Goal: Information Seeking & Learning: Learn about a topic

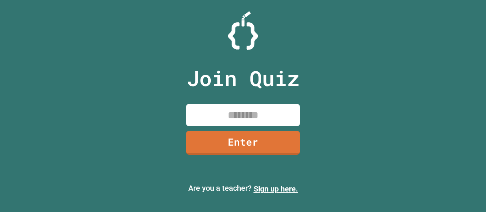
click at [220, 116] on input at bounding box center [243, 115] width 114 height 22
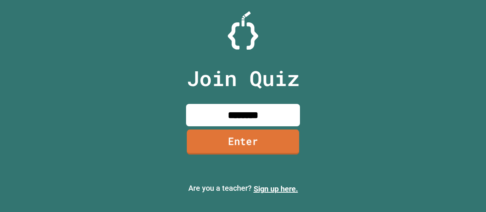
type input "********"
click at [256, 132] on link "Enter" at bounding box center [243, 141] width 112 height 25
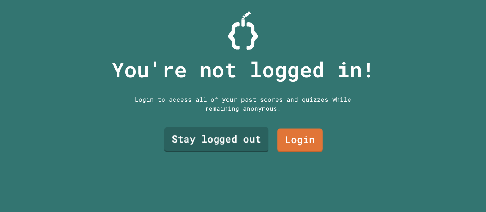
click at [238, 129] on link "Stay logged out" at bounding box center [216, 140] width 104 height 25
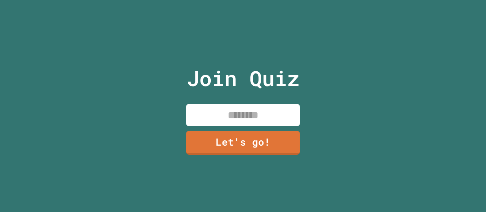
click at [223, 113] on input at bounding box center [243, 115] width 114 height 22
type input "******"
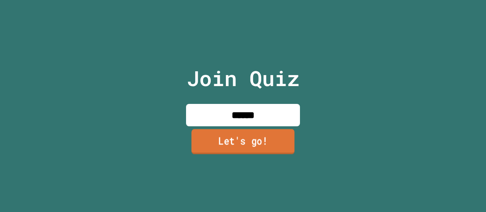
click at [235, 146] on link "Let's go!" at bounding box center [242, 141] width 103 height 25
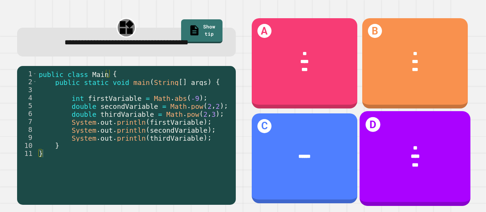
click at [389, 144] on div "*" at bounding box center [415, 148] width 88 height 8
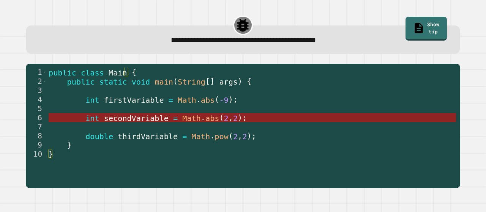
click at [183, 117] on span "Math" at bounding box center [192, 118] width 19 height 9
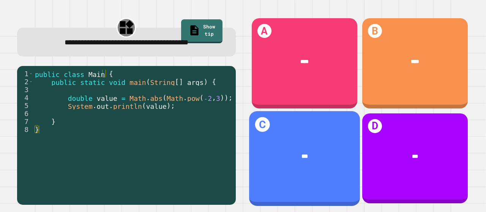
click at [333, 131] on div "C ***" at bounding box center [304, 158] width 111 height 95
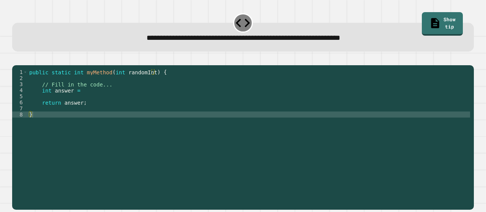
click at [78, 104] on div "public static int myMethod ( int randomInt ) { // Fill in the code... int answe…" at bounding box center [249, 129] width 442 height 121
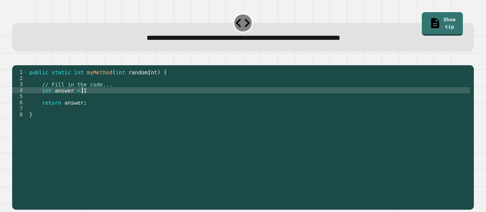
scroll to position [0, 3]
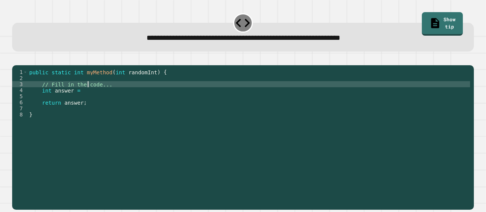
click at [88, 94] on div "public static int myMethod ( int randomInt ) { // Fill in the code... int answe…" at bounding box center [249, 129] width 442 height 121
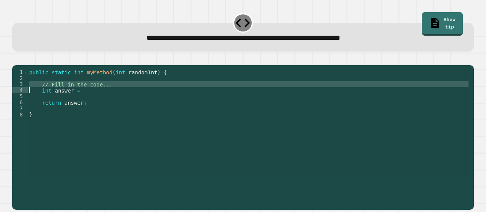
click at [109, 98] on div "public static int myMethod ( int randomInt ) { // Fill in the code... int answe…" at bounding box center [249, 123] width 442 height 109
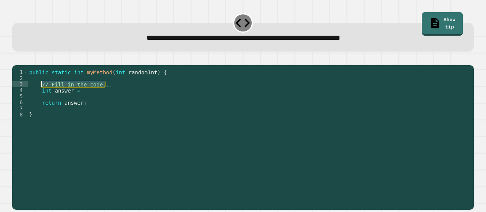
drag, startPoint x: 107, startPoint y: 94, endPoint x: 40, endPoint y: 94, distance: 66.8
click at [40, 94] on div "public static int myMethod ( int randomInt ) { // Fill in the code... int answe…" at bounding box center [249, 129] width 442 height 121
type textarea "**********"
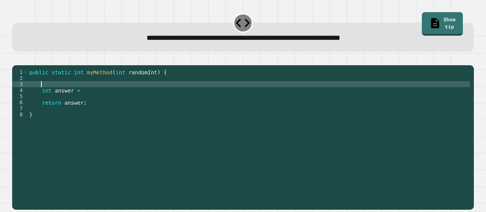
click at [86, 107] on div "public static int myMethod ( int randomInt ) { int answer = return answer ; }" at bounding box center [249, 129] width 442 height 121
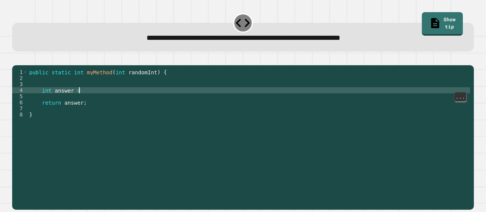
click at [80, 102] on div "public static int myMethod ( int randomInt ) { int answer = return answer ; }" at bounding box center [249, 129] width 442 height 121
click at [106, 101] on div "public static int myMethod ( int randomInt ) { int answer = Math . abs randomIn…" at bounding box center [249, 129] width 442 height 121
click at [134, 102] on div "public static int myMethod ( int randomInt ) { int answer = Math . abs ( random…" at bounding box center [249, 129] width 442 height 121
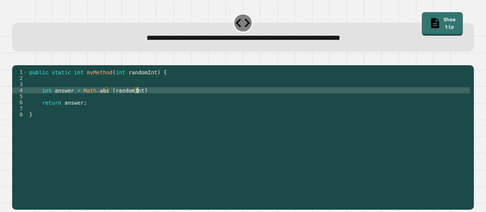
scroll to position [0, 8]
type textarea "**********"
click at [22, 64] on icon "button" at bounding box center [21, 63] width 4 height 5
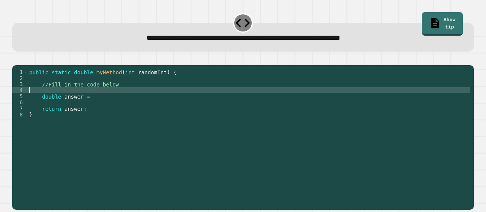
click at [96, 103] on div "public static double myMethod ( int randomInt ) { //Fill in the code below doub…" at bounding box center [249, 129] width 442 height 121
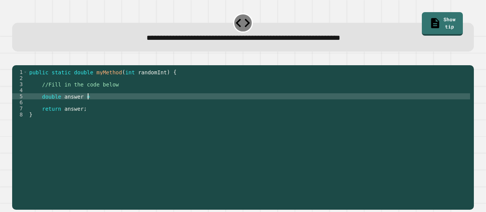
click at [96, 108] on div "public static double myMethod ( int randomInt ) { //Fill in the code below doub…" at bounding box center [249, 129] width 442 height 121
click at [164, 110] on div "public static double myMethod ( int randomInt ) { //Fill in the code below doub…" at bounding box center [249, 129] width 442 height 121
drag, startPoint x: 16, startPoint y: 60, endPoint x: 21, endPoint y: 65, distance: 7.0
click at [21, 65] on div at bounding box center [243, 60] width 462 height 9
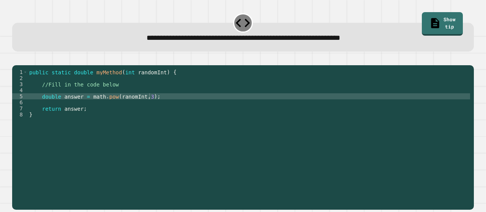
click at [16, 59] on icon "button" at bounding box center [16, 59] width 0 height 0
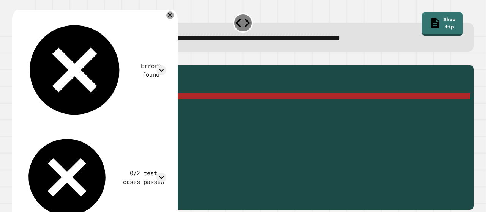
click at [125, 107] on div "public static double myMethod ( int randomInt ) { //Fill in the code below doub…" at bounding box center [249, 129] width 442 height 121
click at [123, 108] on div "public static double myMethod ( int randomInt ) { //Fill in the code below doub…" at bounding box center [249, 129] width 442 height 121
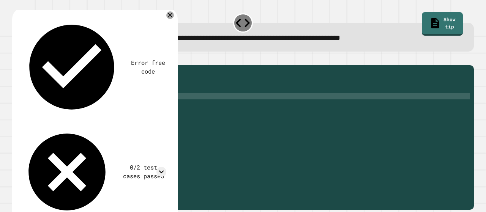
scroll to position [0, 7]
click at [90, 109] on div "public static double myMethod ( int randomInt ) { //Fill in the code below doub…" at bounding box center [249, 129] width 442 height 121
type textarea "**********"
click at [16, 59] on icon "button" at bounding box center [16, 59] width 0 height 0
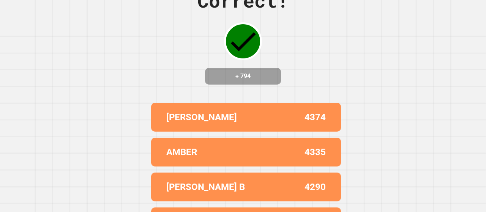
scroll to position [0, 0]
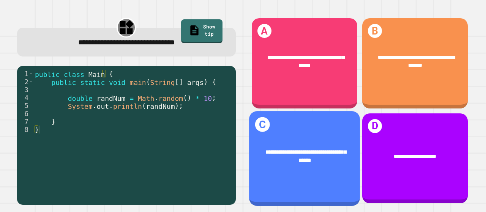
click at [297, 137] on div "**********" at bounding box center [304, 156] width 111 height 39
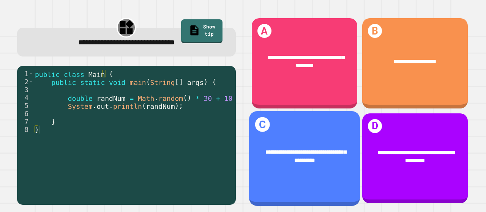
click at [325, 137] on div "**********" at bounding box center [304, 156] width 111 height 39
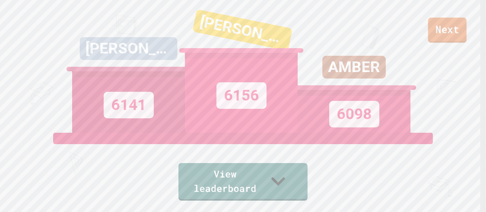
click at [447, 26] on link "Next" at bounding box center [447, 29] width 38 height 25
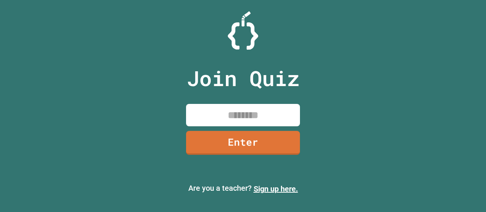
click at [225, 116] on input at bounding box center [243, 115] width 114 height 22
type input "********"
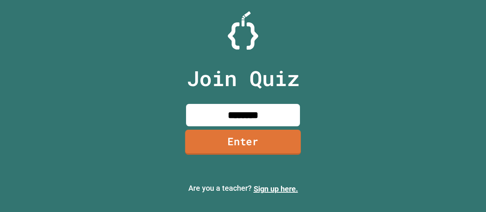
click at [239, 143] on link "Enter" at bounding box center [243, 142] width 116 height 25
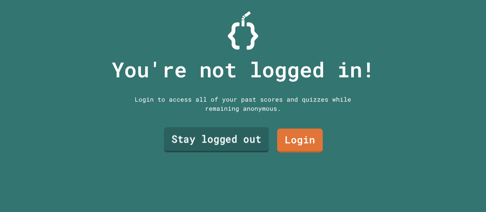
click at [239, 137] on link "Stay logged out" at bounding box center [216, 140] width 105 height 25
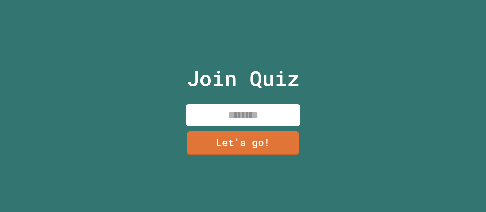
click at [221, 112] on input at bounding box center [243, 115] width 114 height 22
type input "******"
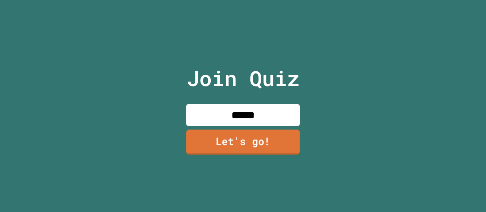
click at [236, 130] on link "Let's go!" at bounding box center [243, 141] width 114 height 25
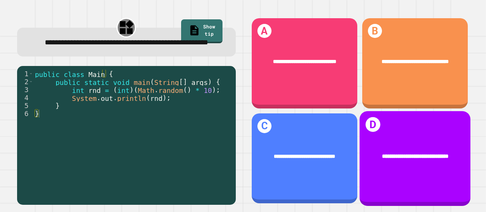
click at [396, 126] on div "**********" at bounding box center [414, 158] width 111 height 95
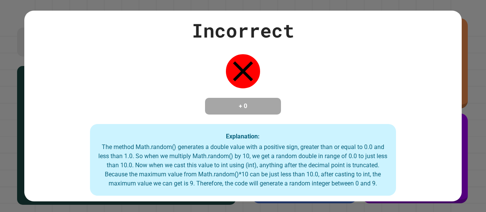
click at [396, 125] on div "Incorrect + 0 Explanation: The method Math.random() generates a double value wi…" at bounding box center [242, 106] width 437 height 180
click at [396, 124] on div "Incorrect + 0 Explanation: The method Math.random() generates a double value wi…" at bounding box center [242, 106] width 437 height 180
click at [475, 76] on div "Incorrect + 0 Explanation: The method Math.random() generates a double value wi…" at bounding box center [243, 106] width 486 height 212
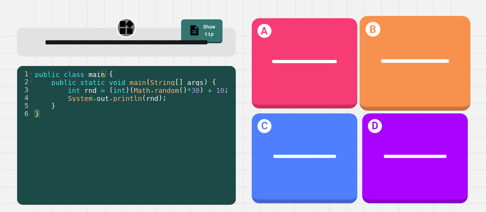
click at [377, 77] on div "**********" at bounding box center [414, 61] width 111 height 31
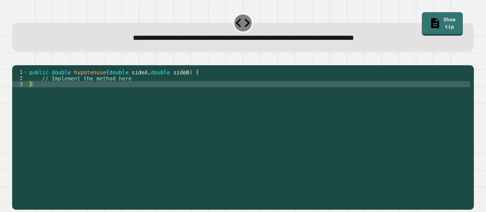
click at [102, 91] on div "public double hypotenuse ( double sideA , double sideB ) { // Implement the met…" at bounding box center [249, 129] width 442 height 121
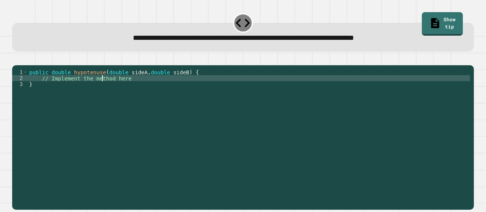
click at [102, 91] on div "public double hypotenuse ( double sideA , double sideB ) { // Implement the met…" at bounding box center [249, 129] width 442 height 121
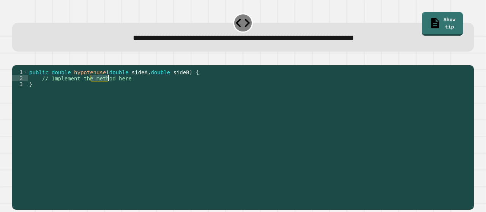
click at [102, 91] on div "public double hypotenuse ( double sideA , double sideB ) { // Implement the met…" at bounding box center [249, 129] width 442 height 121
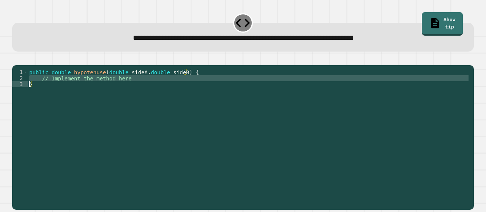
click at [102, 91] on div "public double hypotenuse ( double sideA , double sideB ) { // Implement the met…" at bounding box center [249, 129] width 442 height 121
click at [126, 91] on div "public double hypotenuse ( double sideA , double sideB ) { // Implement the met…" at bounding box center [249, 123] width 442 height 109
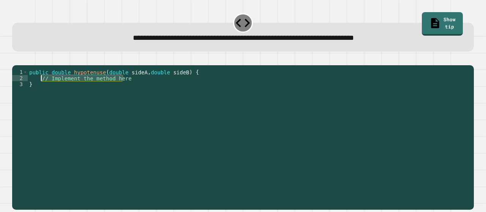
drag, startPoint x: 126, startPoint y: 91, endPoint x: 41, endPoint y: 90, distance: 85.8
click at [41, 90] on div "public double hypotenuse ( double sideA , double sideB ) { // Implement the met…" at bounding box center [249, 129] width 442 height 121
type textarea "**********"
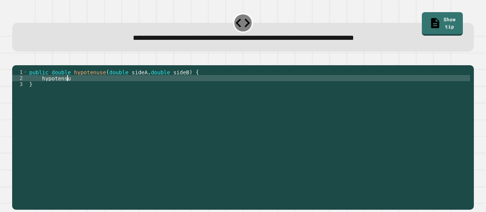
scroll to position [0, 2]
click at [41, 89] on div "public double hypotenuse ( double sideA , double sideB ) { hypotensue }" at bounding box center [249, 129] width 442 height 121
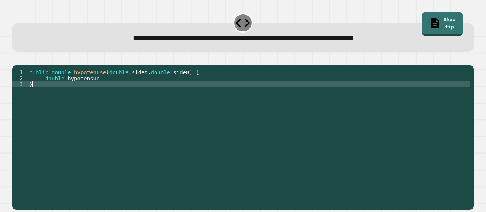
click at [99, 92] on div "public double hypotenuse ( double sideA , double sideB ) { double hypotensue }" at bounding box center [249, 129] width 442 height 121
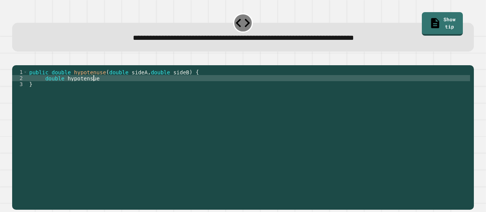
click at [98, 87] on div "public double hypotenuse ( double sideA , double sideB ) { double hypotensue }" at bounding box center [249, 129] width 442 height 121
type textarea "**********"
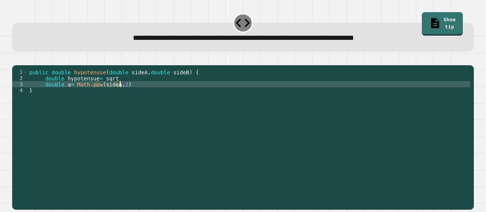
scroll to position [0, 6]
click at [146, 97] on div "public double hypotenuse ( double sideA , double sideB ) { double hypotensue = …" at bounding box center [249, 129] width 442 height 121
type textarea "**********"
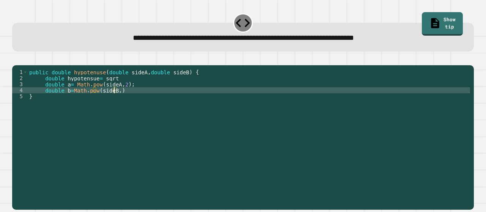
scroll to position [0, 6]
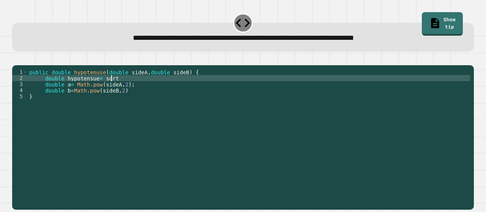
click at [112, 89] on div "public double hypotenuse ( double sideA , double sideB ) { double hypotensue = …" at bounding box center [249, 129] width 442 height 121
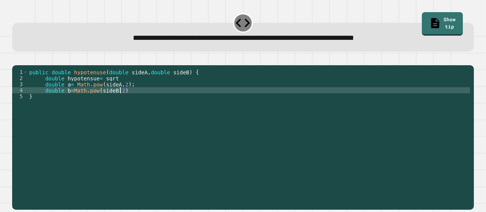
click at [121, 102] on div "public double hypotenuse ( double sideA , double sideB ) { double hypotensue = …" at bounding box center [249, 129] width 442 height 121
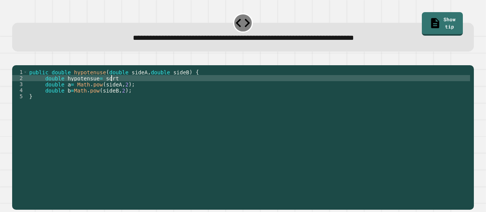
click at [111, 86] on div "public double hypotenuse ( double sideA , double sideB ) { double hypotensue = …" at bounding box center [249, 129] width 442 height 121
click at [160, 89] on div "public double hypotenuse ( double sideA , double sideB ) { double hypotensue = …" at bounding box center [249, 129] width 442 height 121
click at [16, 59] on icon "button" at bounding box center [16, 59] width 0 height 0
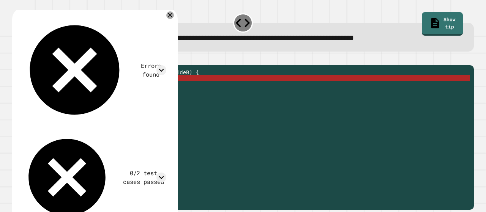
click at [117, 85] on div "public double hypotenuse ( double sideA , double sideB ) { double hypotensue = …" at bounding box center [249, 129] width 442 height 121
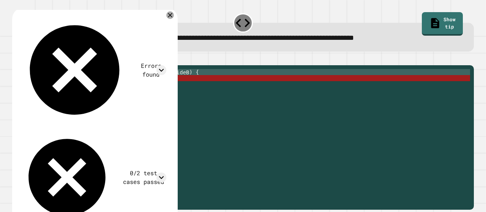
click at [147, 89] on div "public double hypotenuse ( double sideA , double sideB ) { double hypotensue = …" at bounding box center [249, 129] width 442 height 121
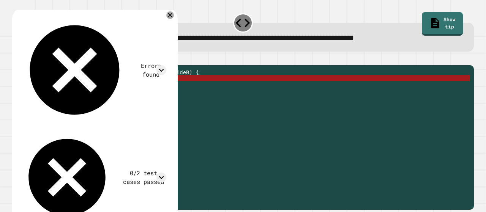
drag, startPoint x: 145, startPoint y: 88, endPoint x: 44, endPoint y: 88, distance: 100.6
click at [44, 88] on div "public double hypotenuse ( double sideA , double sideB ) { double hypotensue = …" at bounding box center [249, 129] width 442 height 121
click at [141, 100] on div "public double hypotenuse ( double sideA , double sideB ) { double hypotensue = …" at bounding box center [249, 129] width 442 height 121
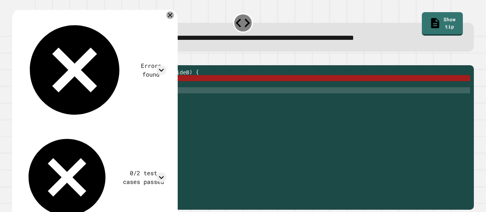
type textarea "**********"
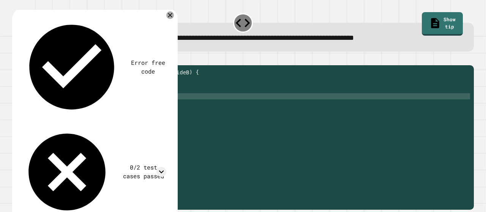
scroll to position [0, 1]
paste textarea "**********"
type textarea "**********"
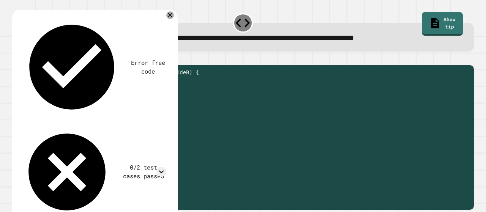
drag, startPoint x: 147, startPoint y: 87, endPoint x: 39, endPoint y: 86, distance: 107.1
click at [39, 86] on div "public double hypotenuse ( double sideA , double sideB ) { double hypotensue = …" at bounding box center [249, 129] width 442 height 121
click at [205, 58] on div at bounding box center [243, 60] width 462 height 9
click at [170, 43] on div "Error free code /Main.java:2: error: cannot find symbol double hypotensue= Math…" at bounding box center [93, 117] width 153 height 209
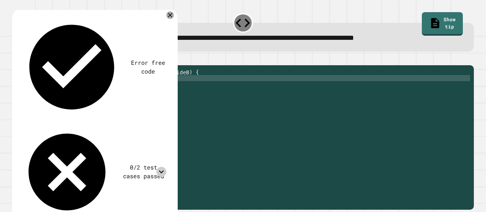
click at [166, 167] on icon at bounding box center [161, 172] width 10 height 10
click at [175, 14] on icon at bounding box center [170, 15] width 9 height 9
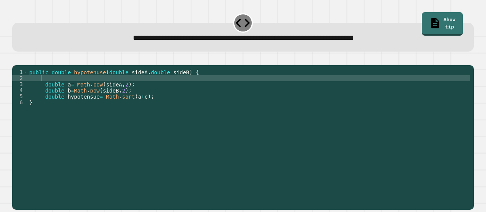
click at [159, 108] on div "public double hypotenuse ( double sideA , double sideB ) { double a = Math . po…" at bounding box center [249, 129] width 442 height 121
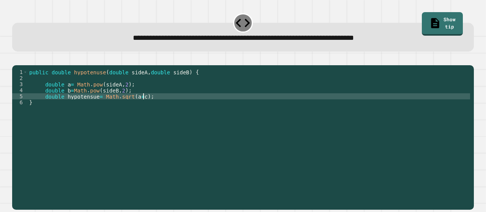
type textarea "**********"
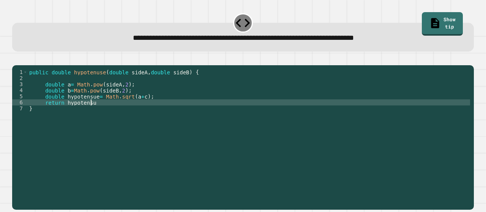
scroll to position [0, 4]
click at [16, 59] on button "button" at bounding box center [16, 59] width 0 height 0
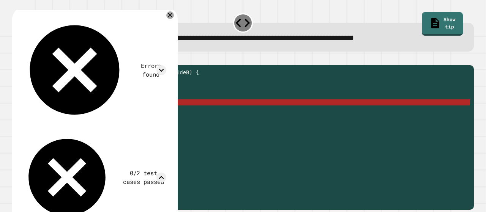
click at [216, 62] on div at bounding box center [243, 60] width 462 height 9
click at [173, 15] on icon at bounding box center [169, 15] width 5 height 5
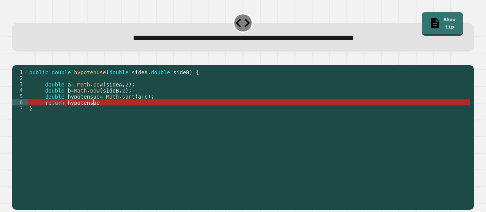
click at [96, 112] on div "public double hypotenuse ( double sideA , double sideB ) { double a = Math . po…" at bounding box center [249, 129] width 442 height 121
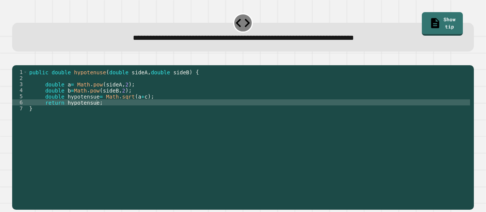
click at [16, 59] on icon "button" at bounding box center [16, 59] width 0 height 0
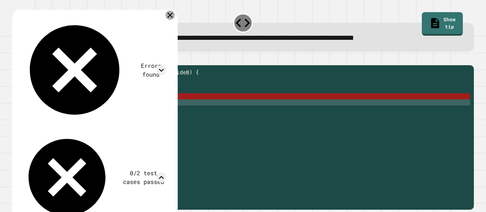
click at [175, 14] on icon at bounding box center [170, 15] width 9 height 9
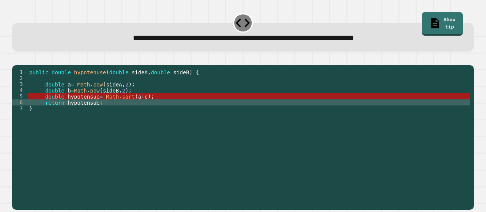
click at [51, 110] on div "public double hypotenuse ( double sideA , double sideB ) { double a = Math . po…" at bounding box center [249, 129] width 442 height 121
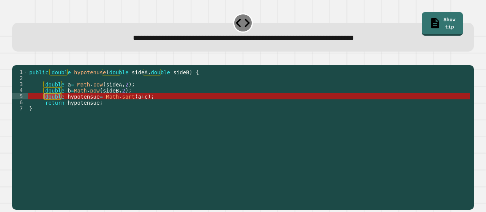
click at [51, 110] on div "public double hypotenuse ( double sideA , double sideB ) { double a = Math . po…" at bounding box center [249, 129] width 442 height 121
drag, startPoint x: 97, startPoint y: 107, endPoint x: 44, endPoint y: 109, distance: 53.5
click at [44, 109] on div "public double hypotenuse ( double sideA , double sideB ) { double a = Math . po…" at bounding box center [249, 129] width 442 height 121
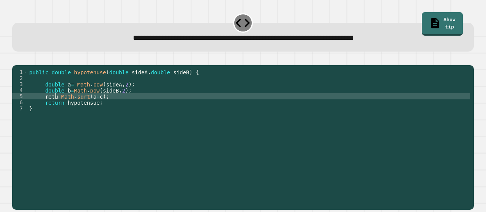
scroll to position [0, 2]
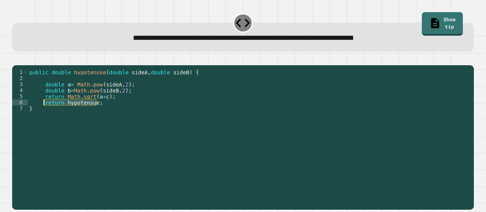
drag, startPoint x: 100, startPoint y: 113, endPoint x: 44, endPoint y: 113, distance: 56.2
click at [44, 113] on div "public double hypotenuse ( double sideA , double sideB ) { double a = Math . po…" at bounding box center [249, 129] width 442 height 121
type textarea "**********"
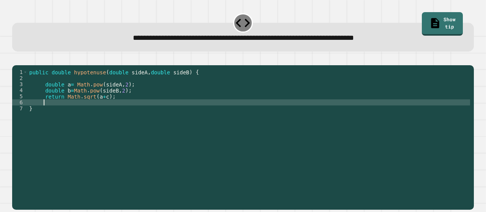
scroll to position [0, 1]
click at [22, 65] on icon "button" at bounding box center [21, 63] width 4 height 5
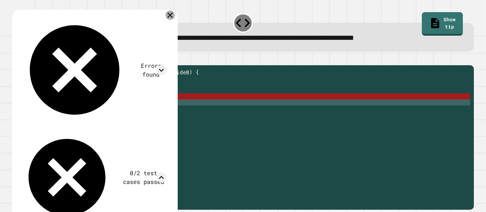
click at [173, 14] on icon at bounding box center [169, 15] width 5 height 5
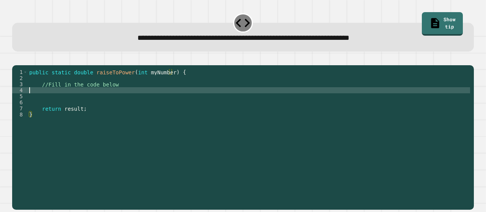
click at [82, 99] on div "public static double raiseToPower ( int myNumber ) { //Fill in the code below r…" at bounding box center [249, 129] width 442 height 121
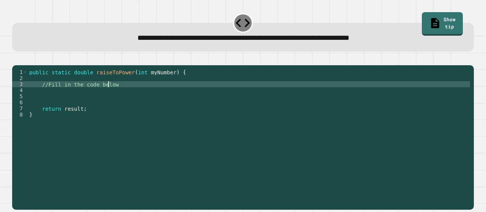
click at [109, 96] on div "public static double raiseToPower ( int myNumber ) { //Fill in the code below r…" at bounding box center [249, 129] width 442 height 121
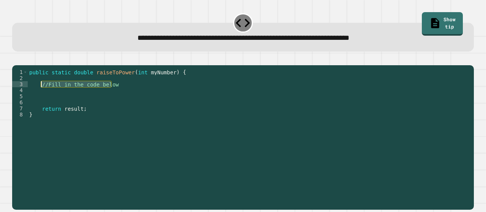
drag, startPoint x: 111, startPoint y: 97, endPoint x: 39, endPoint y: 95, distance: 71.8
click at [39, 95] on div "public static double raiseToPower ( int myNumber ) { //Fill in the code below r…" at bounding box center [249, 129] width 442 height 121
type textarea "**********"
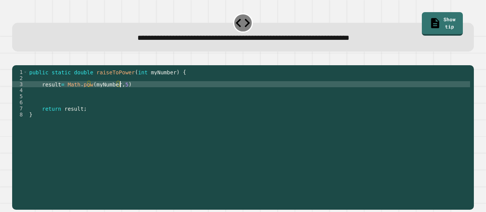
scroll to position [0, 6]
click at [131, 98] on div "public static double raiseToPower ( int myNumber ) { result = Math . pow ( myNu…" at bounding box center [249, 129] width 442 height 121
click at [41, 96] on div "public static double raiseToPower ( int myNumber ) { result = Math . pow ( myNu…" at bounding box center [249, 129] width 442 height 121
type textarea "**********"
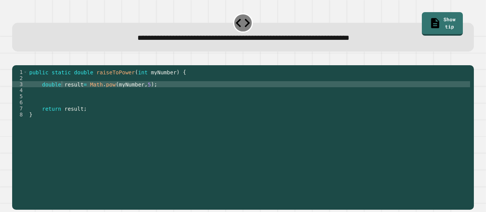
click at [23, 63] on icon "button" at bounding box center [21, 63] width 4 height 5
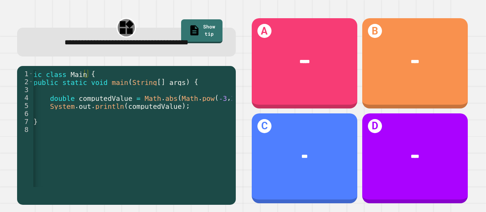
scroll to position [0, 24]
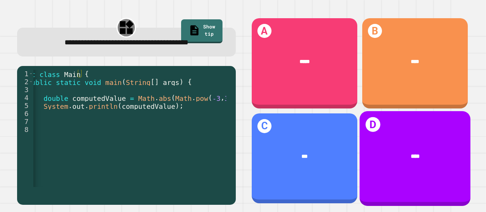
click at [378, 130] on div "D ****" at bounding box center [414, 158] width 111 height 95
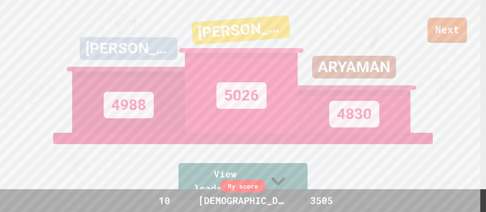
click at [439, 27] on link "Next" at bounding box center [446, 30] width 39 height 25
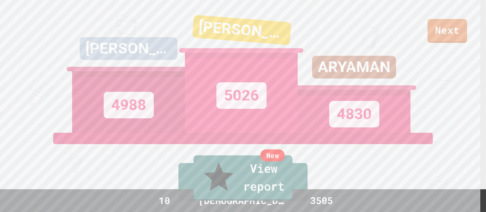
click at [225, 185] on link "New View report" at bounding box center [243, 179] width 99 height 46
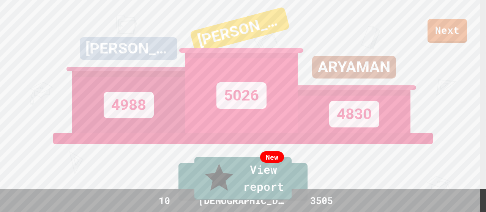
scroll to position [11, 0]
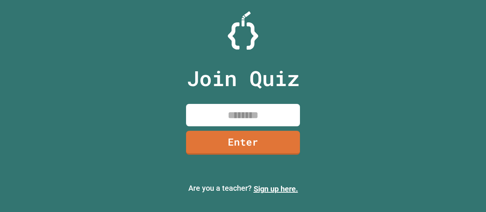
click at [244, 125] on input at bounding box center [243, 115] width 114 height 22
type input "********"
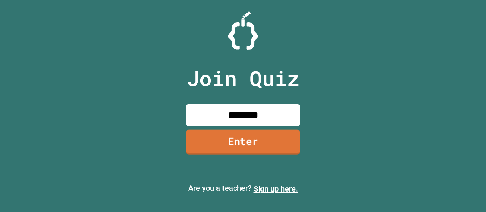
click at [239, 134] on link "Enter" at bounding box center [243, 141] width 114 height 25
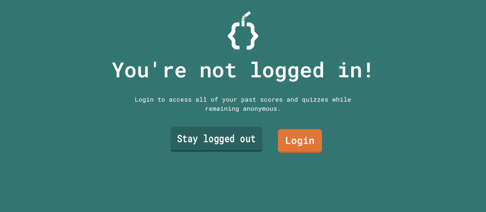
click at [228, 140] on link "Stay logged out" at bounding box center [216, 139] width 92 height 25
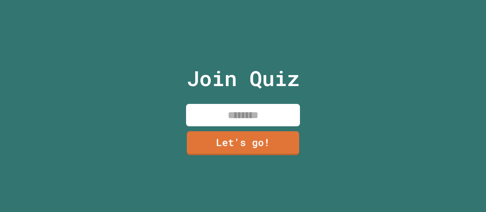
click at [222, 120] on input at bounding box center [243, 115] width 114 height 22
type input "******"
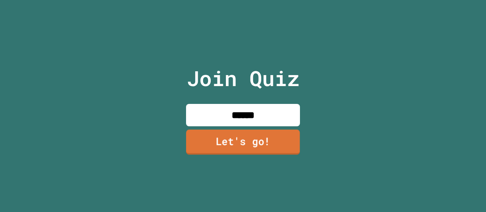
click at [235, 140] on link "Let's go!" at bounding box center [243, 141] width 114 height 25
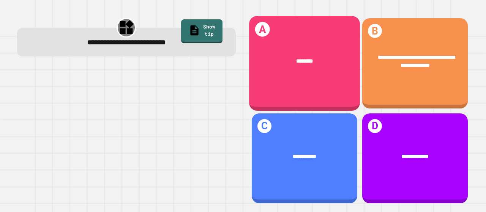
click at [277, 64] on div "********" at bounding box center [304, 61] width 111 height 31
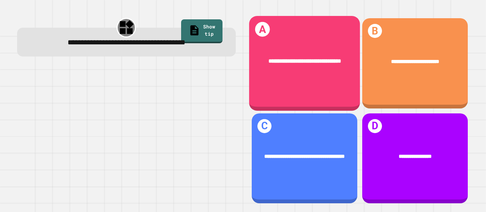
drag, startPoint x: 312, startPoint y: 63, endPoint x: 311, endPoint y: 66, distance: 4.1
click at [311, 66] on div "**********" at bounding box center [304, 61] width 88 height 8
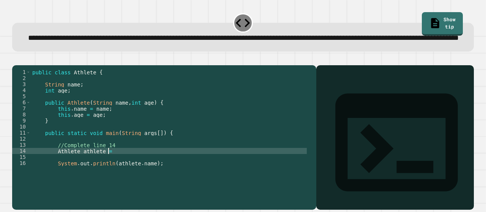
click at [112, 172] on div "public class Athlete { String name ; int age ; public Athlete ( String name , i…" at bounding box center [169, 123] width 276 height 109
click at [16, 59] on icon "button" at bounding box center [16, 59] width 0 height 0
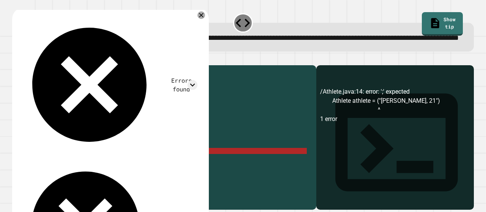
click at [154, 175] on div "public class Athlete { String name ; int age ; public Athlete ( String name , i…" at bounding box center [169, 123] width 276 height 109
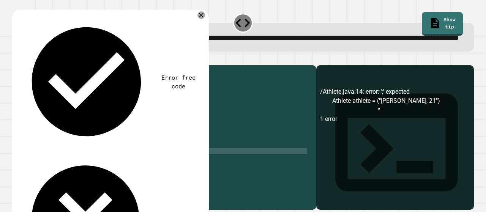
click at [22, 66] on icon "button" at bounding box center [21, 63] width 4 height 5
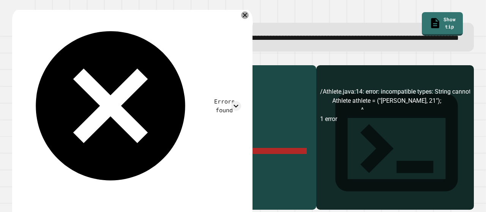
drag, startPoint x: 237, startPoint y: 50, endPoint x: 240, endPoint y: 88, distance: 38.1
click at [240, 88] on div "**********" at bounding box center [243, 133] width 467 height 158
click at [131, 174] on div "public class Athlete { String name ; int age ; public Athlete ( String name , i…" at bounding box center [169, 123] width 276 height 109
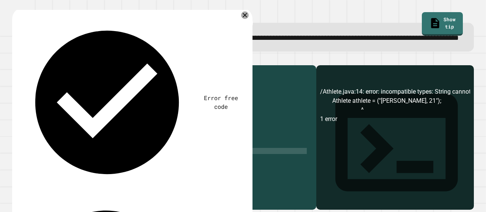
scroll to position [0, 7]
click at [107, 176] on div "public class Athlete { String name ; int age ; public Athlete ( String name , i…" at bounding box center [169, 123] width 276 height 109
click at [125, 175] on div "public class Athlete { String name ; int age ; public Athlete ( String name , i…" at bounding box center [169, 123] width 276 height 109
click at [129, 175] on div "public class Athlete { String name ; int age ; public Athlete ( String name , i…" at bounding box center [169, 123] width 276 height 109
click at [242, 20] on icon at bounding box center [244, 15] width 9 height 9
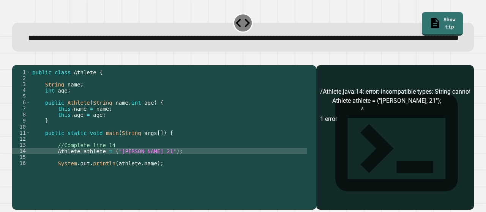
click at [16, 59] on icon "button" at bounding box center [16, 59] width 0 height 0
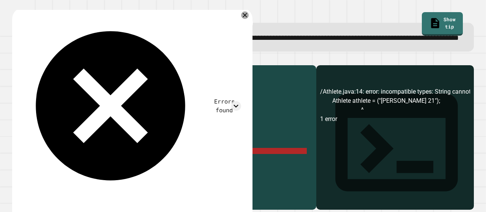
click at [125, 177] on div "public class Athlete { String name ; int age ; public Athlete ( String name , i…" at bounding box center [169, 123] width 276 height 109
click at [109, 175] on div "public class Athlete { String name ; int age ; public Athlete ( String name , i…" at bounding box center [169, 123] width 276 height 109
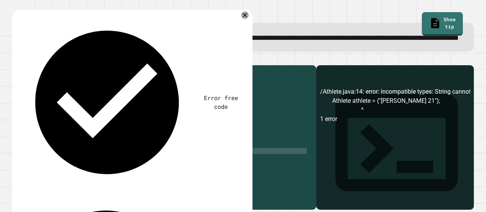
click at [110, 176] on div "public class Athlete { String name ; int age ; public Athlete ( String name , i…" at bounding box center [169, 123] width 276 height 109
click at [56, 175] on div "public class Athlete { String name ; int age ; public Athlete ( String name , i…" at bounding box center [169, 123] width 276 height 109
click at [78, 174] on div "public class Athlete { String name ; int age ; public Athlete ( String name , i…" at bounding box center [169, 123] width 276 height 109
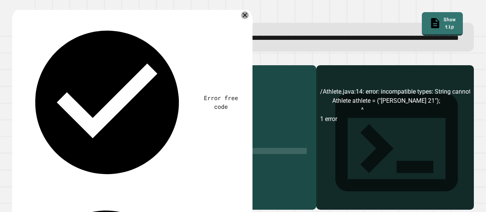
type textarea "**********"
click at [78, 174] on div "public class Athlete { String name ; int age ; public Athlete ( String name , i…" at bounding box center [169, 123] width 276 height 109
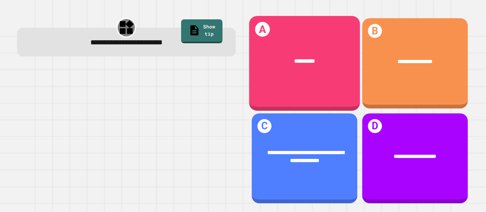
click at [323, 79] on div "**********" at bounding box center [304, 63] width 111 height 95
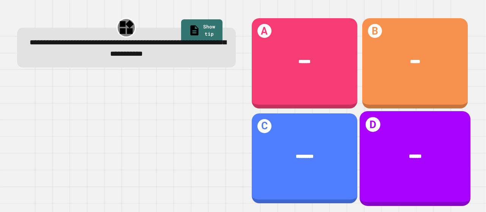
click at [384, 141] on div "******" at bounding box center [414, 156] width 111 height 31
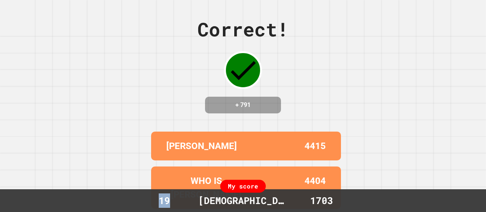
drag, startPoint x: 164, startPoint y: 197, endPoint x: 180, endPoint y: 202, distance: 17.1
click at [180, 202] on div "19" at bounding box center [165, 201] width 52 height 14
click at [366, 138] on div "Correct! + 791 [PERSON_NAME] 4415 WHO IS [PERSON_NAME] 4404 [PERSON_NAME] 4308 …" at bounding box center [243, 106] width 486 height 212
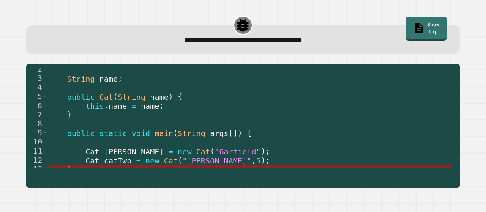
scroll to position [12, 0]
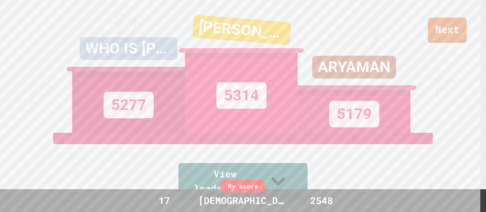
click at [460, 19] on link "Next" at bounding box center [447, 29] width 39 height 25
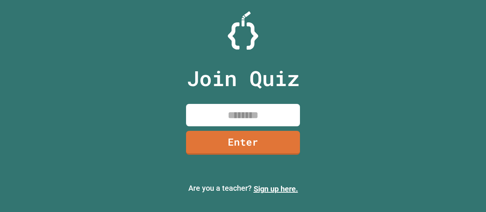
click at [251, 120] on input at bounding box center [243, 115] width 114 height 22
type input "********"
click at [251, 121] on input "********" at bounding box center [243, 115] width 114 height 22
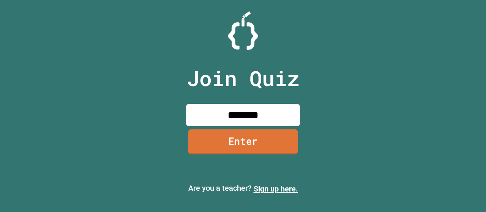
click at [205, 140] on link "Enter" at bounding box center [243, 141] width 110 height 25
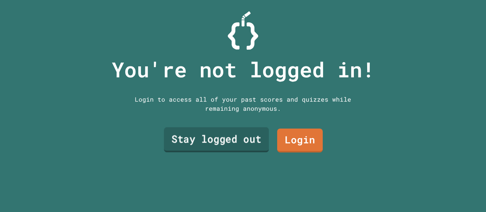
click at [219, 139] on link "Stay logged out" at bounding box center [216, 140] width 105 height 25
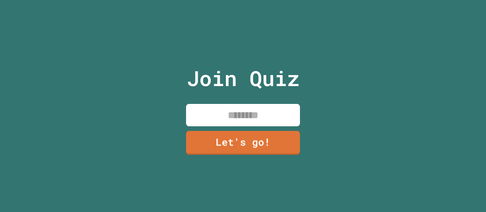
click at [252, 114] on input at bounding box center [243, 115] width 114 height 22
type input "******"
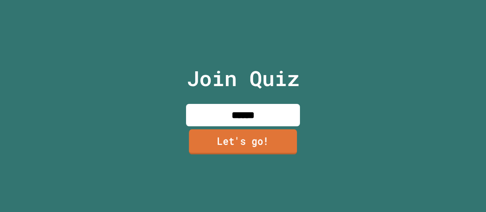
drag, startPoint x: 247, startPoint y: 114, endPoint x: 236, endPoint y: 132, distance: 21.0
click at [236, 132] on div "Join Quiz ****** Let's go!" at bounding box center [243, 106] width 128 height 212
click at [236, 132] on link "Let's go!" at bounding box center [243, 141] width 112 height 25
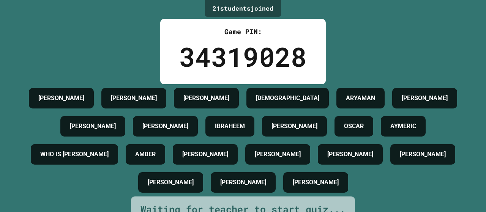
click at [319, 103] on h4 "[DEMOGRAPHIC_DATA]" at bounding box center [287, 98] width 63 height 9
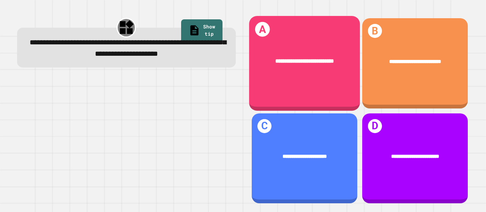
click at [313, 71] on div "**********" at bounding box center [304, 61] width 111 height 31
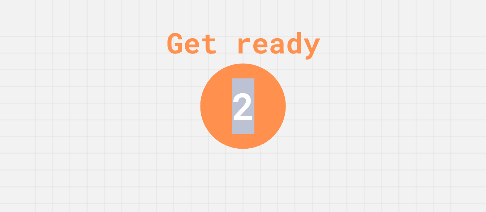
drag, startPoint x: 356, startPoint y: 53, endPoint x: 270, endPoint y: 91, distance: 93.8
click at [270, 91] on div "Get ready 2" at bounding box center [243, 106] width 486 height 212
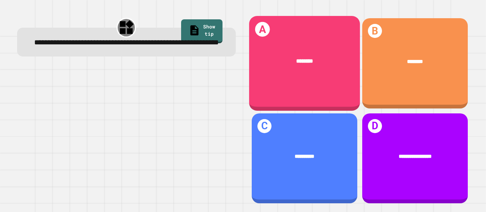
click at [270, 91] on div "A ********" at bounding box center [304, 63] width 111 height 95
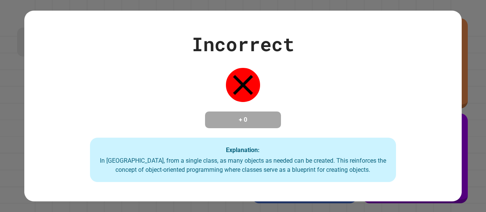
click at [201, 95] on div "Incorrect + 0 Explanation: In [GEOGRAPHIC_DATA], from a single class, as many o…" at bounding box center [242, 106] width 437 height 153
click at [296, 53] on div "Incorrect + 0 Explanation: In [GEOGRAPHIC_DATA], from a single class, as many o…" at bounding box center [242, 106] width 437 height 153
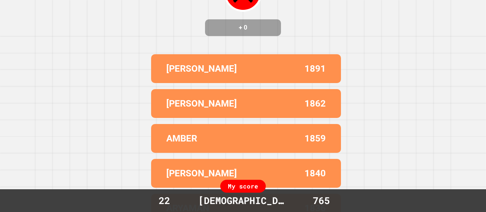
scroll to position [103, 0]
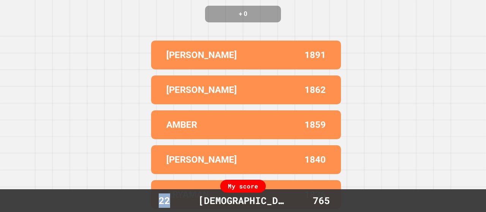
drag, startPoint x: 155, startPoint y: 202, endPoint x: 172, endPoint y: 202, distance: 17.1
click at [172, 202] on div "22" at bounding box center [165, 201] width 52 height 14
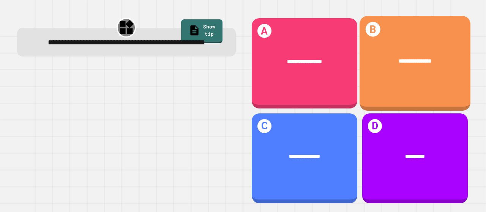
click at [387, 71] on div "**********" at bounding box center [414, 61] width 111 height 31
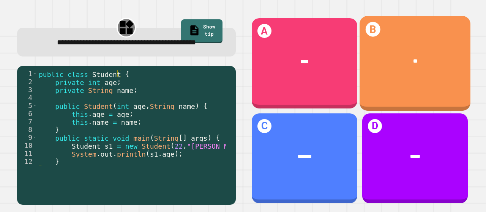
click at [386, 77] on div "B **" at bounding box center [414, 63] width 111 height 95
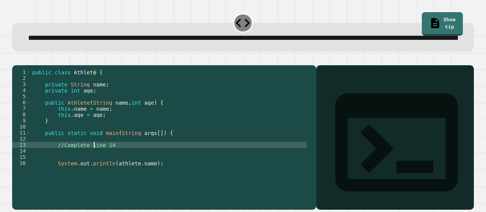
click at [92, 170] on div "public class Athlete { private String name ; private int age ; public Athlete (…" at bounding box center [169, 123] width 276 height 109
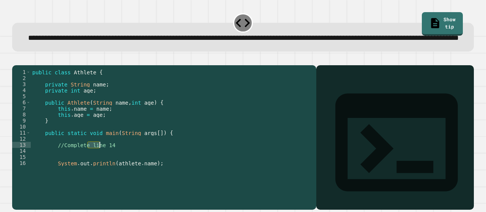
click at [92, 170] on div "public class Athlete { private String name ; private int age ; public Athlete (…" at bounding box center [169, 123] width 276 height 109
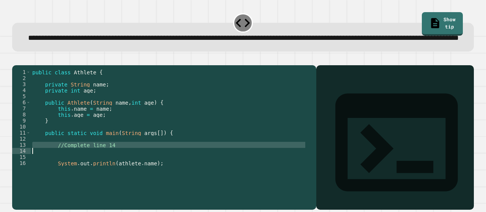
click at [92, 166] on div "public class Athlete { private String name ; private int age ; public Athlete (…" at bounding box center [169, 117] width 276 height 97
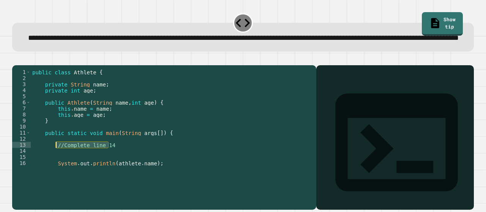
drag, startPoint x: 115, startPoint y: 170, endPoint x: 57, endPoint y: 170, distance: 58.5
click at [57, 170] on div "public class Athlete { private String name ; private int age ; public Athlete (…" at bounding box center [169, 123] width 276 height 109
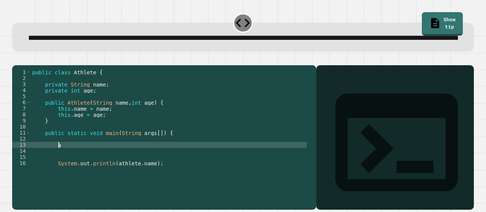
type textarea "*"
click at [158, 170] on div "public class Athlete { private String name ; private int age ; public Athlete (…" at bounding box center [169, 123] width 276 height 109
click at [57, 169] on div "public class Athlete { private String name ; private int age ; public Athlete (…" at bounding box center [169, 123] width 276 height 109
click at [54, 169] on div "public class Athlete { private String name ; private int age ; public Athlete (…" at bounding box center [169, 123] width 276 height 109
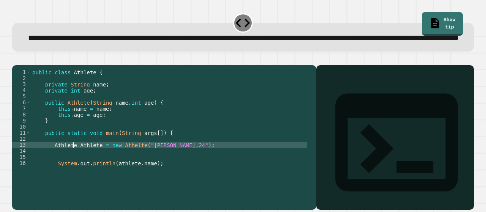
scroll to position [0, 3]
click at [16, 59] on icon "button" at bounding box center [16, 59] width 0 height 0
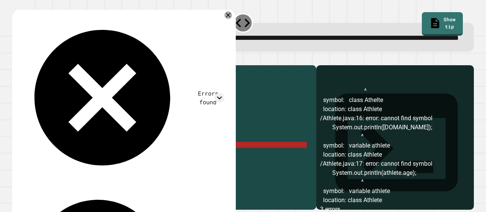
scroll to position [20, 0]
click at [131, 168] on div "public class Athlete { private String name ; private int age ; public Athlete (…" at bounding box center [169, 123] width 276 height 109
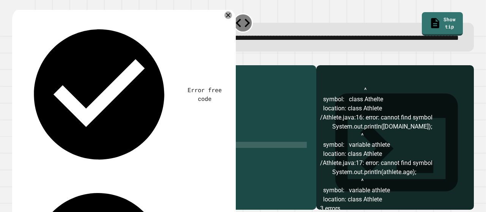
scroll to position [0, 7]
click at [23, 66] on icon "button" at bounding box center [21, 63] width 4 height 5
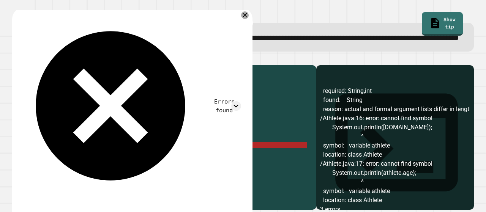
scroll to position [29, 0]
click at [141, 168] on div "public class Athlete { private String name ; private int age ; public Athlete (…" at bounding box center [169, 123] width 276 height 109
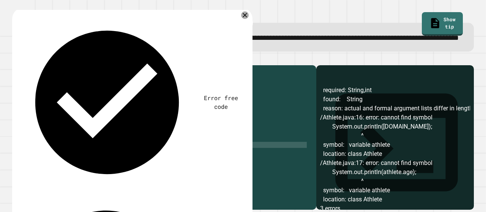
scroll to position [0, 9]
click at [78, 169] on div "public class Athlete { private String name ; private int age ; public Athlete (…" at bounding box center [169, 123] width 276 height 109
click at [119, 168] on div "public class Athlete { private String name ; private int age ; public Athlete (…" at bounding box center [169, 123] width 276 height 109
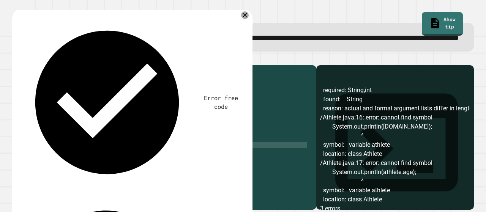
click at [13, 65] on div at bounding box center [243, 60] width 462 height 9
click at [16, 59] on icon "button" at bounding box center [16, 59] width 0 height 0
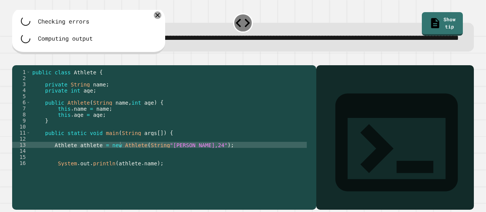
scroll to position [0, 0]
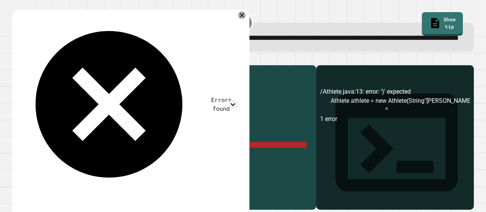
click at [159, 169] on div "public class Athlete { private String name ; private int age ; public Athlete (…" at bounding box center [169, 123] width 276 height 109
click at [158, 169] on div "public class Athlete { private String name ; private int age ; public Athlete (…" at bounding box center [169, 123] width 276 height 109
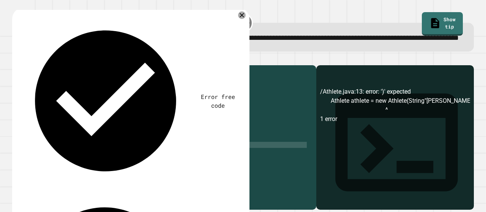
click at [54, 169] on div "public class Athlete { private String name ; private int age ; public Athlete (…" at bounding box center [169, 123] width 276 height 109
click at [154, 170] on div "public class Athlete { private String name ; private int age ; public Athlete (…" at bounding box center [169, 123] width 276 height 109
click at [28, 65] on div at bounding box center [243, 60] width 462 height 9
click at [16, 59] on icon "button" at bounding box center [16, 59] width 0 height 0
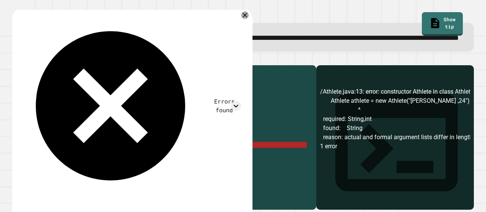
click at [162, 169] on div "public class Athlete { private String name ; private int age ; public Athlete (…" at bounding box center [169, 123] width 276 height 109
click at [169, 168] on div "public class Athlete { private String name ; private int age ; public Athlete (…" at bounding box center [169, 123] width 276 height 109
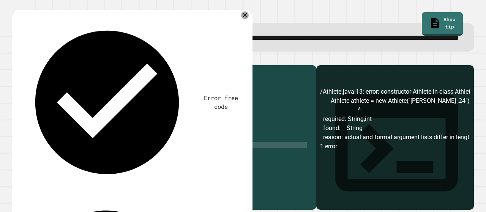
click at [156, 167] on div "public class Athlete { private String name ; private int age ; public Athlete (…" at bounding box center [169, 123] width 276 height 109
type textarea "**********"
click at [16, 59] on icon "button" at bounding box center [16, 59] width 0 height 0
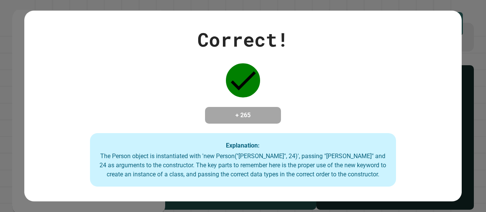
click at [223, 2] on div "Correct! + 265 Explanation: The Person object is instantiated with 'new Person(…" at bounding box center [243, 106] width 486 height 212
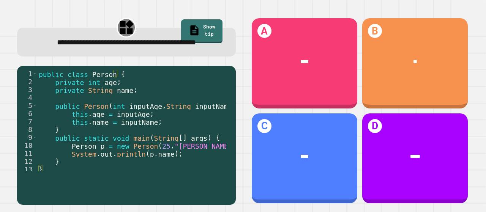
scroll to position [8, 0]
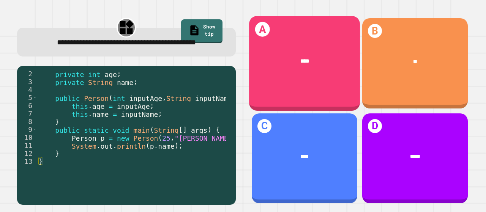
click at [277, 85] on div "A ****" at bounding box center [304, 63] width 111 height 95
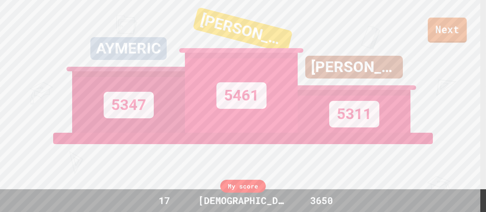
click at [452, 20] on link "Next" at bounding box center [447, 29] width 39 height 25
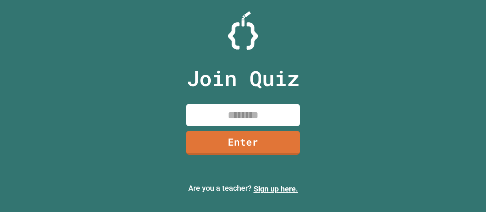
click at [279, 107] on input at bounding box center [243, 115] width 114 height 22
